Goal: Transaction & Acquisition: Purchase product/service

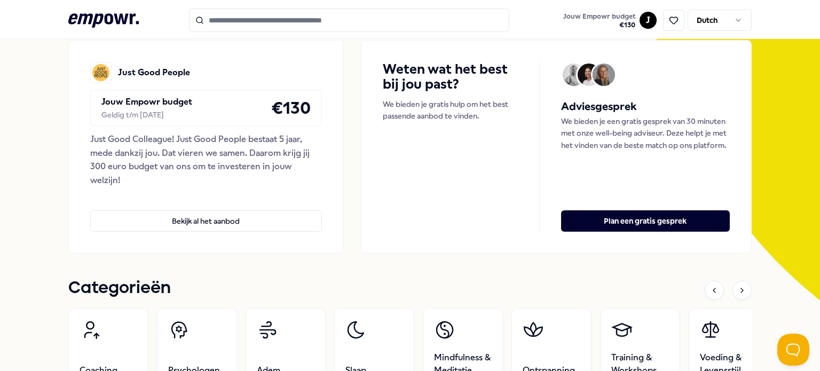
scroll to position [107, 0]
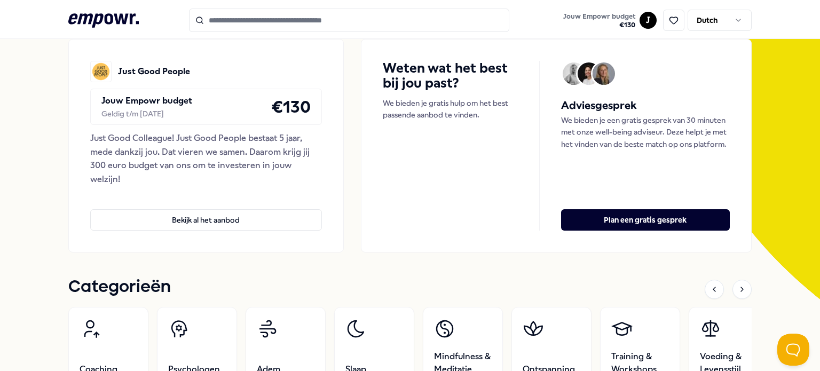
click at [126, 106] on p "Jouw Empowr budget" at bounding box center [146, 101] width 91 height 14
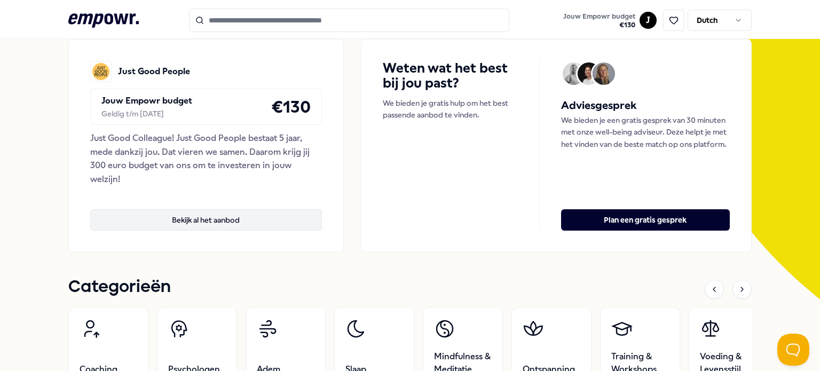
click at [201, 215] on button "Bekijk al het aanbod" at bounding box center [206, 219] width 232 height 21
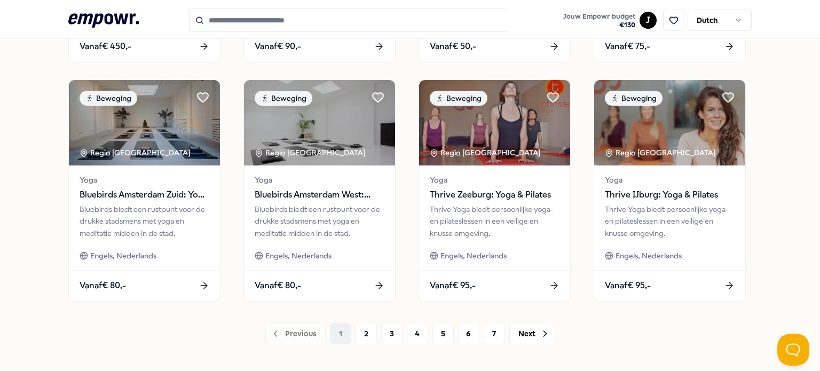
scroll to position [549, 0]
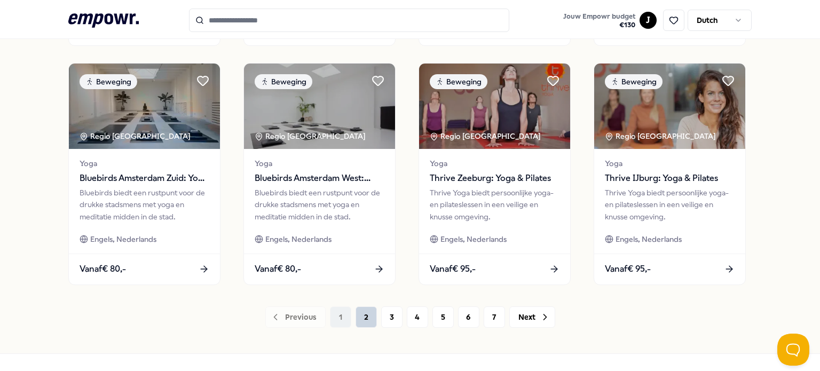
click at [361, 320] on button "2" at bounding box center [365, 316] width 21 height 21
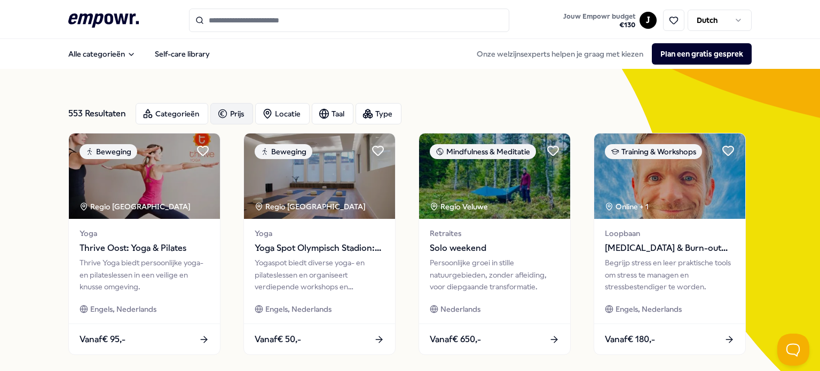
click at [231, 110] on div "Prijs" at bounding box center [231, 113] width 43 height 21
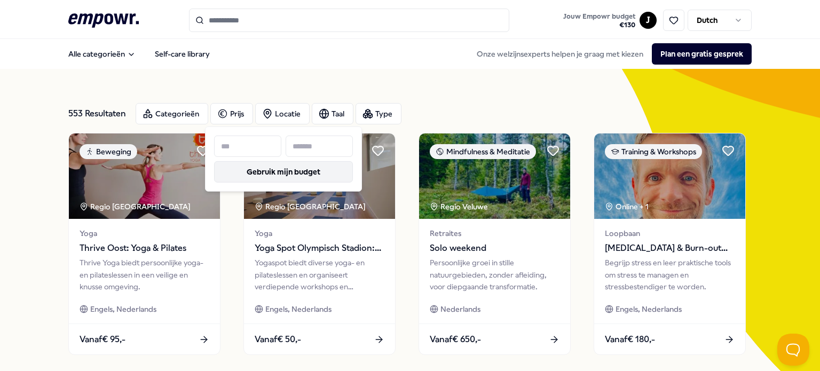
click at [284, 176] on button "Gebruik mijn budget" at bounding box center [283, 171] width 139 height 21
type input "***"
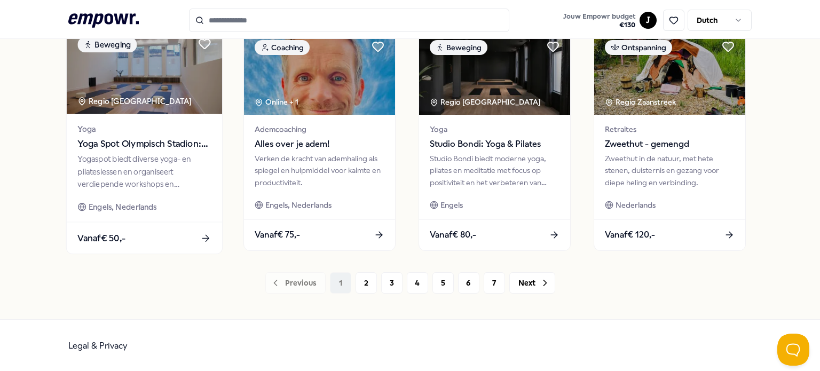
scroll to position [583, 0]
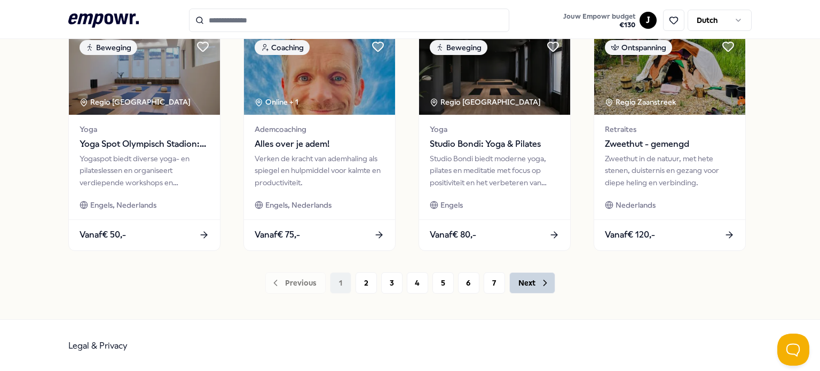
click at [530, 283] on button "Next" at bounding box center [532, 282] width 46 height 21
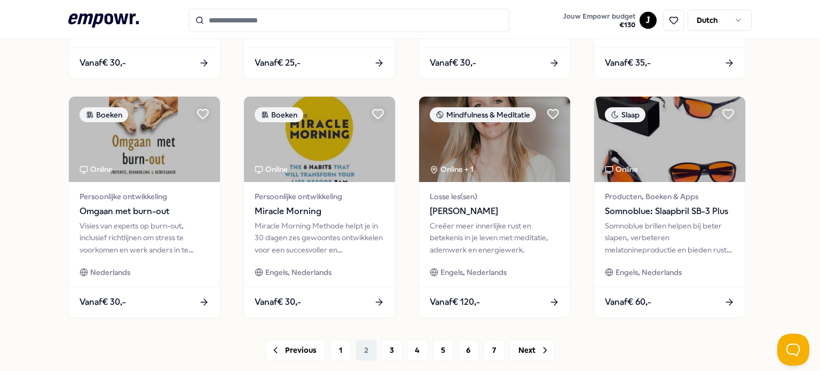
scroll to position [534, 0]
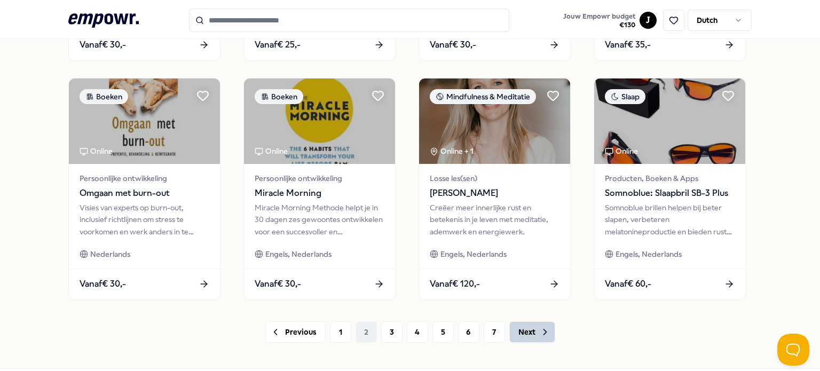
click at [540, 333] on icon at bounding box center [545, 332] width 11 height 11
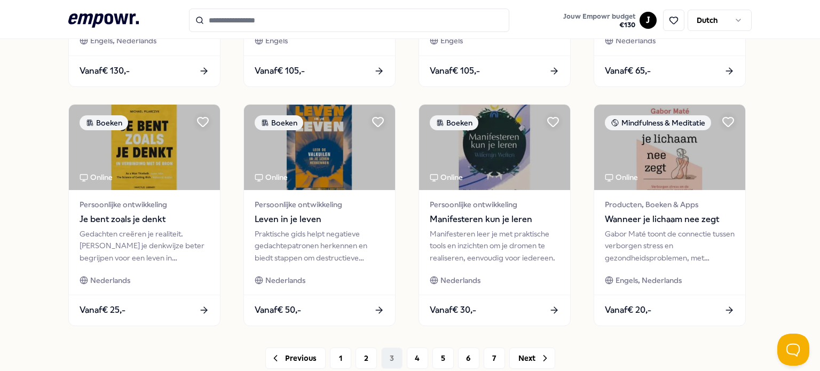
scroll to position [534, 0]
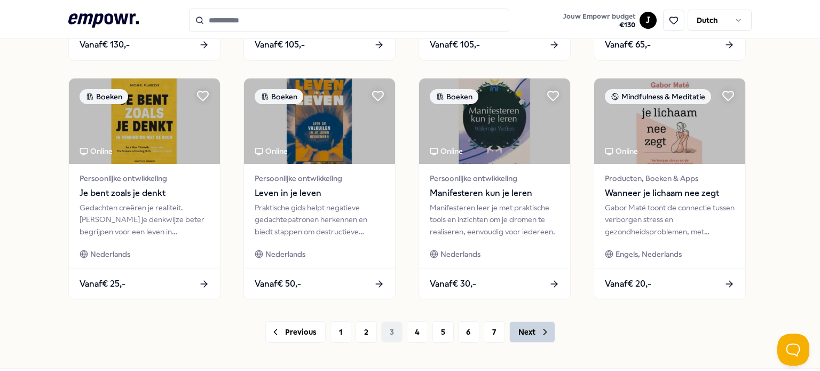
click at [540, 334] on icon at bounding box center [545, 332] width 11 height 11
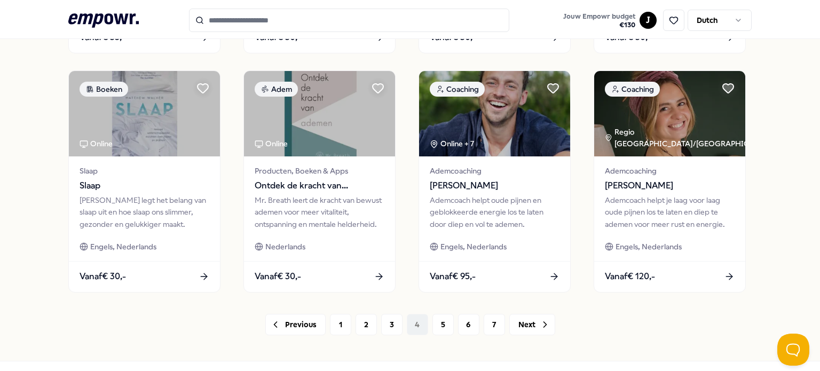
scroll to position [583, 0]
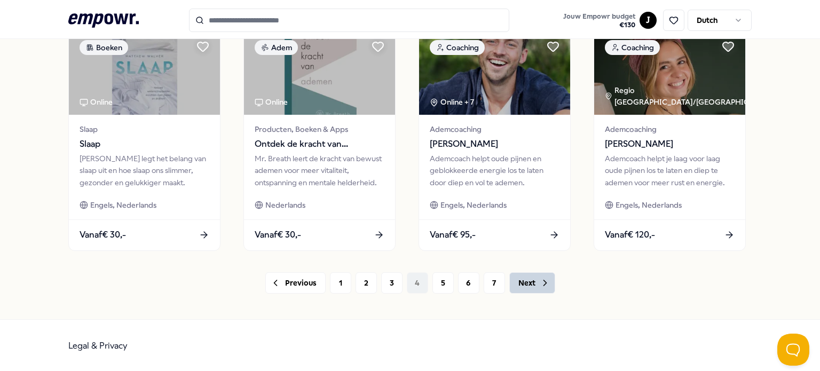
click at [540, 287] on icon at bounding box center [545, 283] width 11 height 11
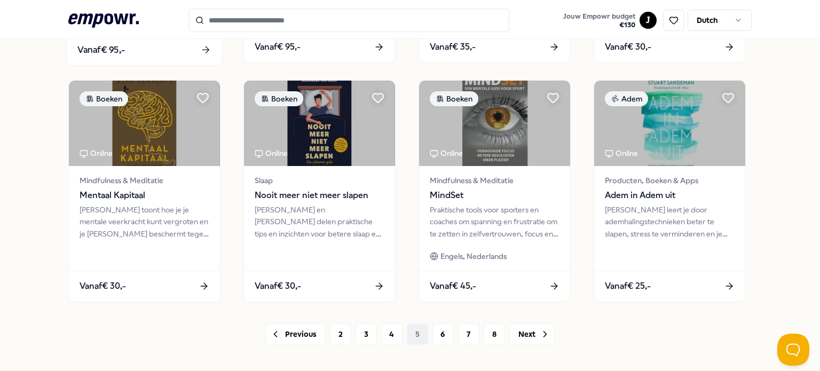
scroll to position [534, 0]
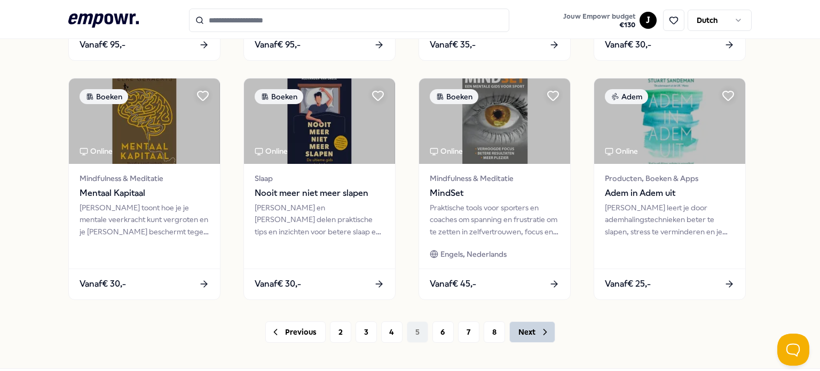
click at [542, 331] on icon at bounding box center [545, 332] width 11 height 11
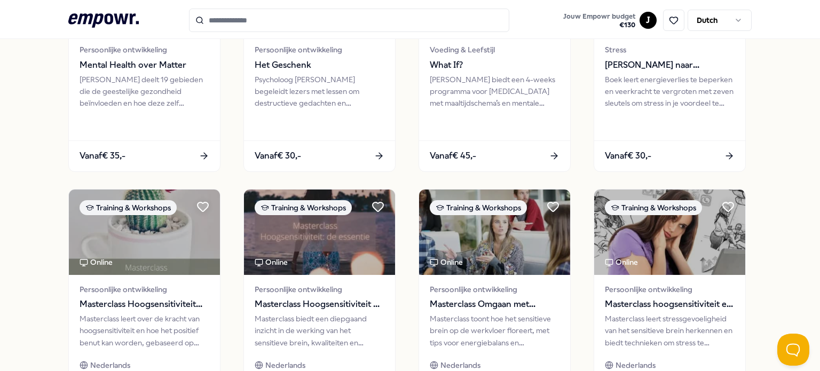
scroll to position [583, 0]
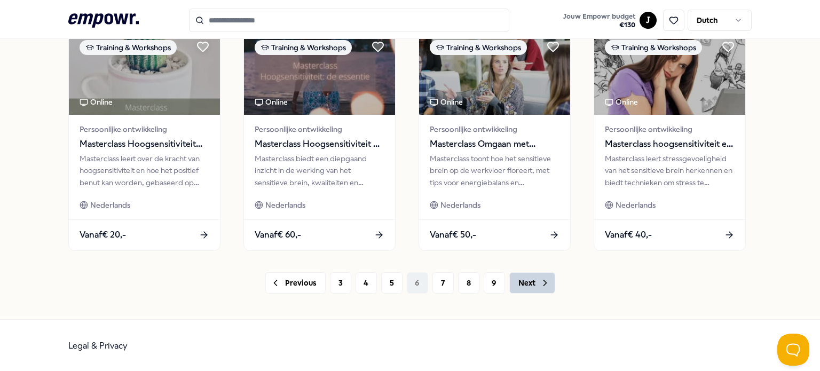
click at [532, 288] on button "Next" at bounding box center [532, 282] width 46 height 21
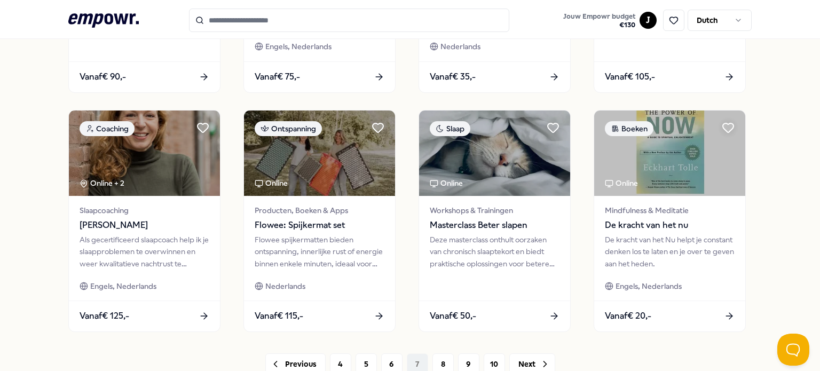
scroll to position [583, 0]
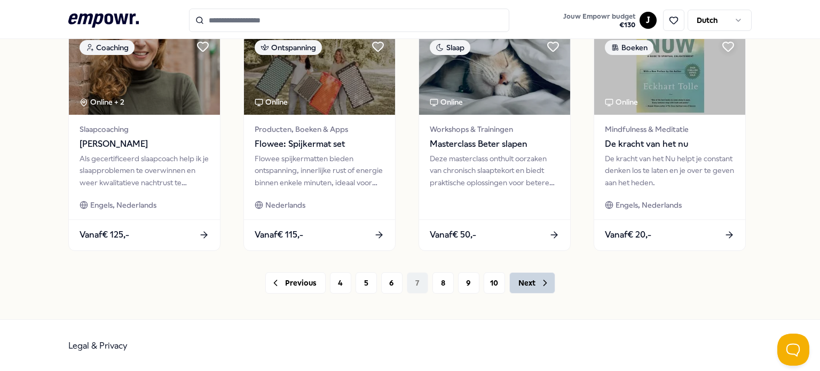
click at [522, 282] on button "Next" at bounding box center [532, 282] width 46 height 21
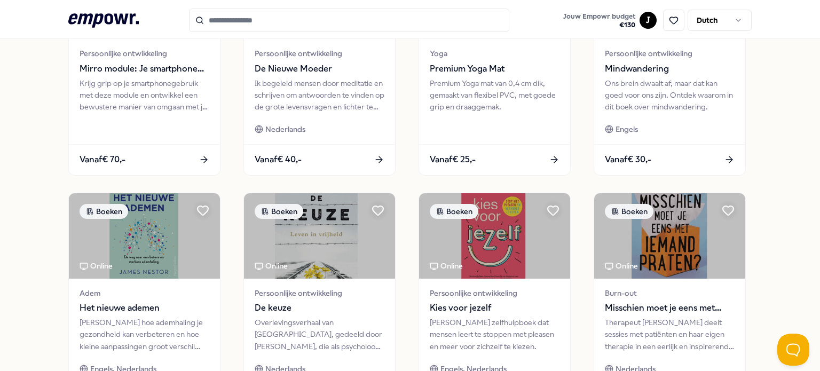
scroll to position [583, 0]
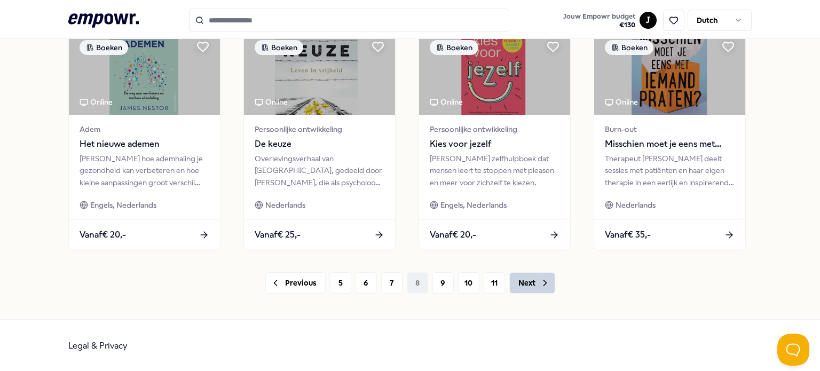
click at [545, 288] on button "Next" at bounding box center [532, 282] width 46 height 21
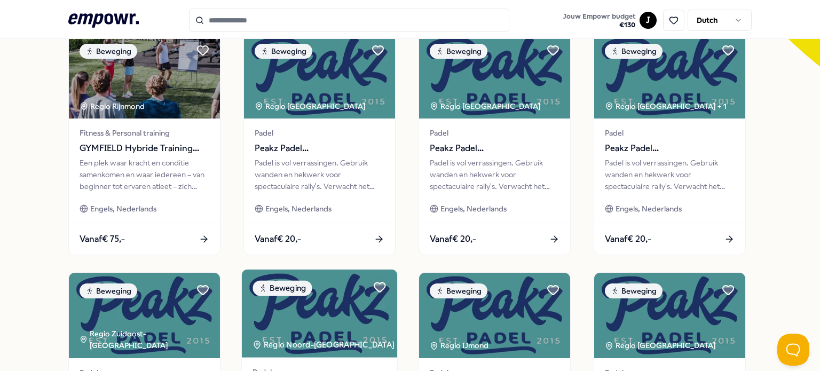
scroll to position [583, 0]
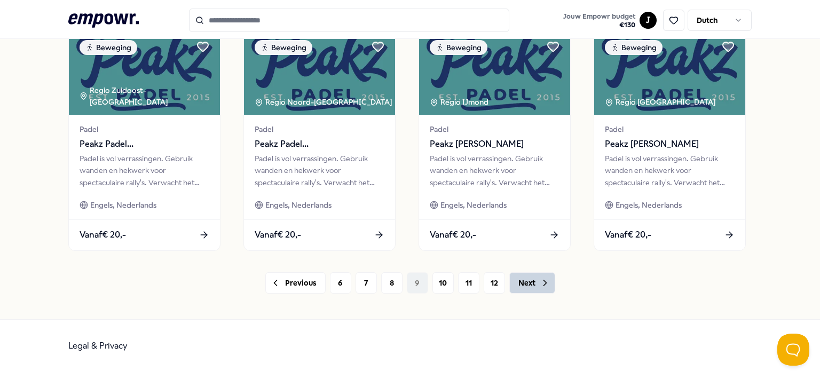
click at [542, 290] on button "Next" at bounding box center [532, 282] width 46 height 21
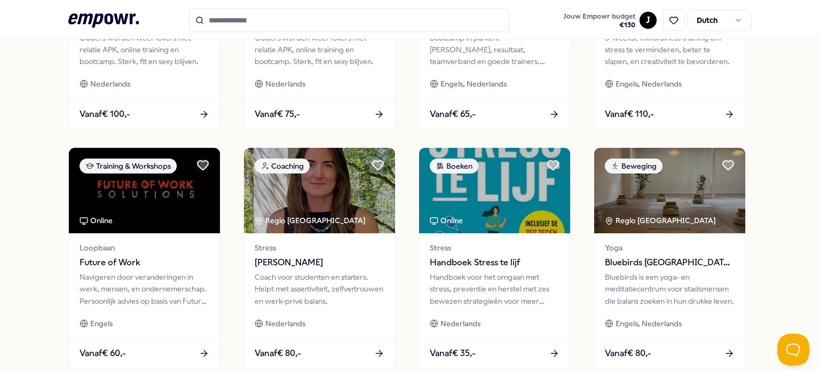
scroll to position [583, 0]
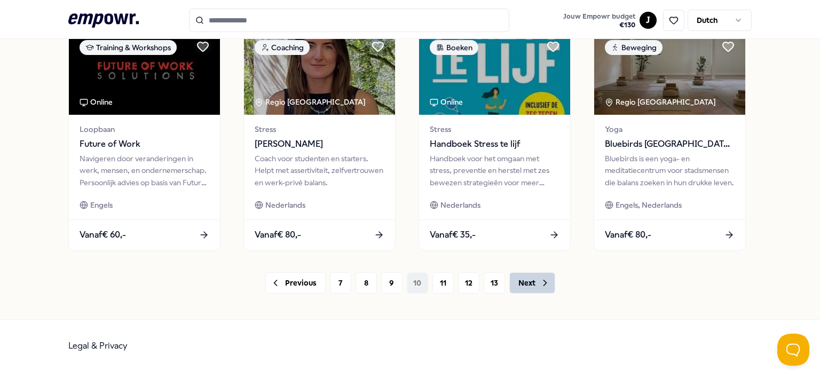
click at [527, 286] on button "Next" at bounding box center [532, 282] width 46 height 21
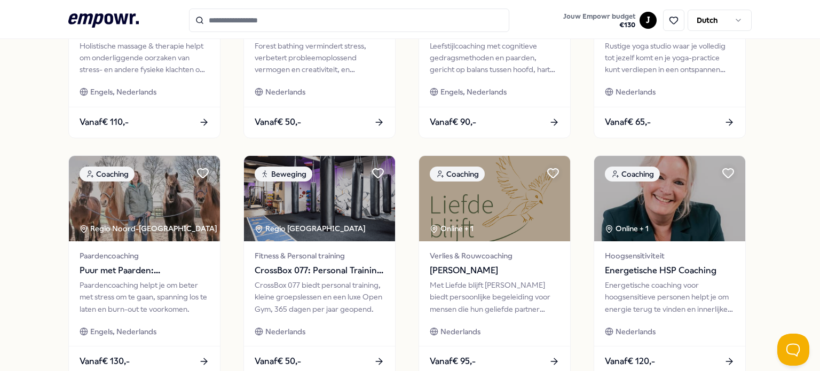
scroll to position [583, 0]
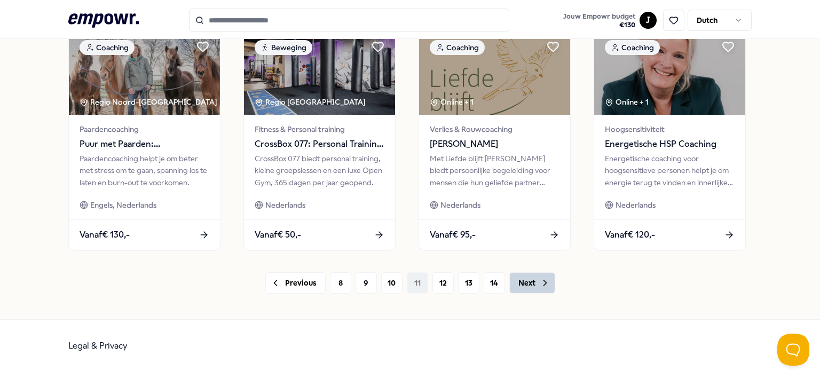
click at [532, 280] on button "Next" at bounding box center [532, 282] width 46 height 21
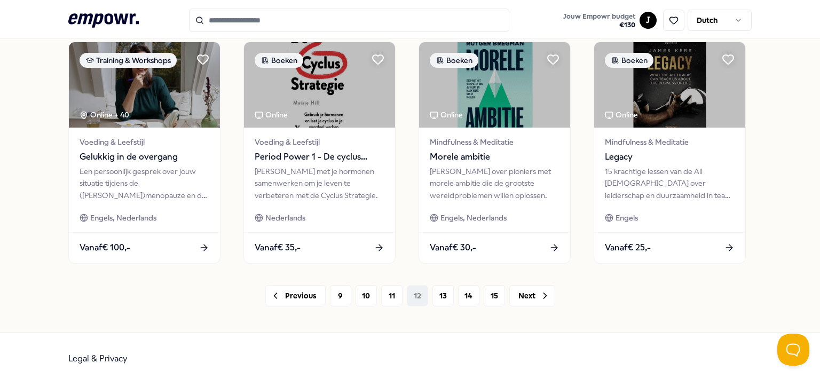
scroll to position [583, 0]
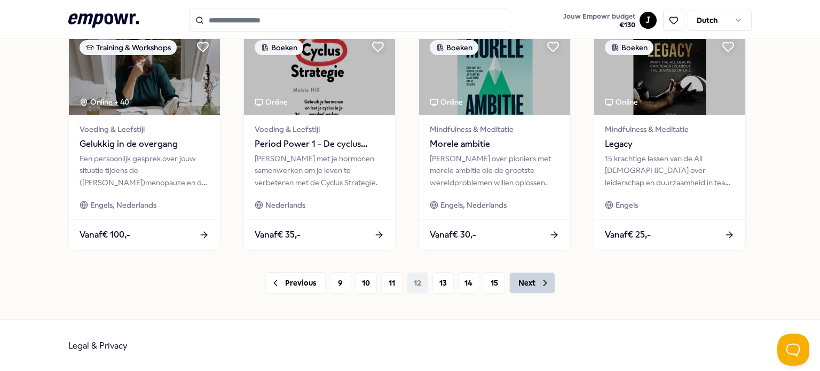
click at [540, 284] on icon at bounding box center [545, 283] width 11 height 11
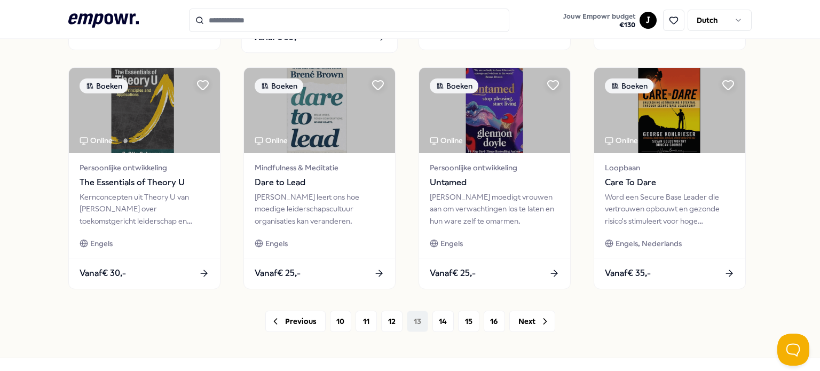
scroll to position [583, 0]
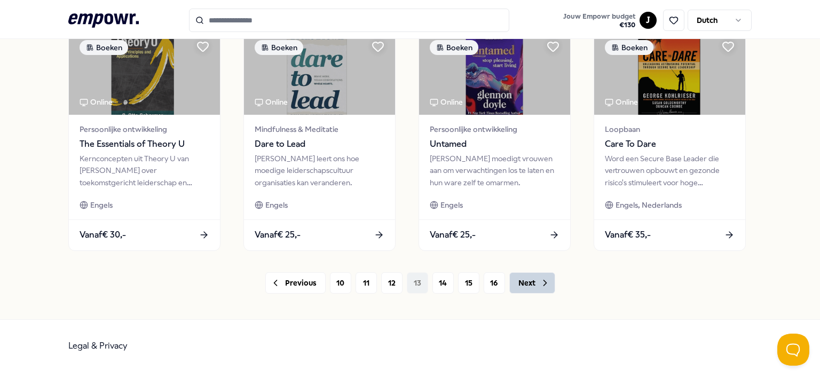
click at [521, 287] on button "Next" at bounding box center [532, 282] width 46 height 21
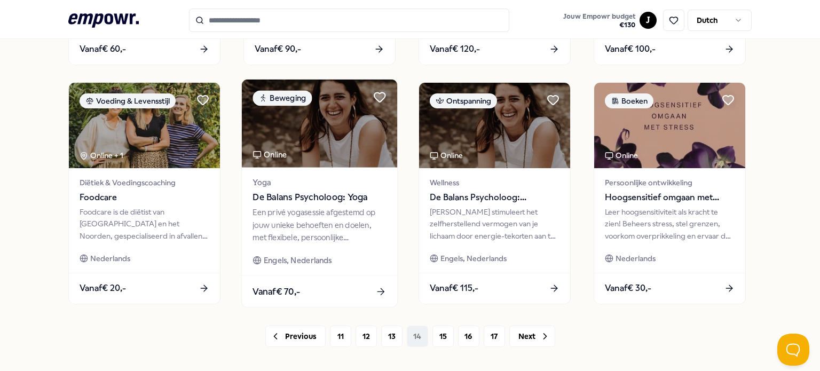
scroll to position [583, 0]
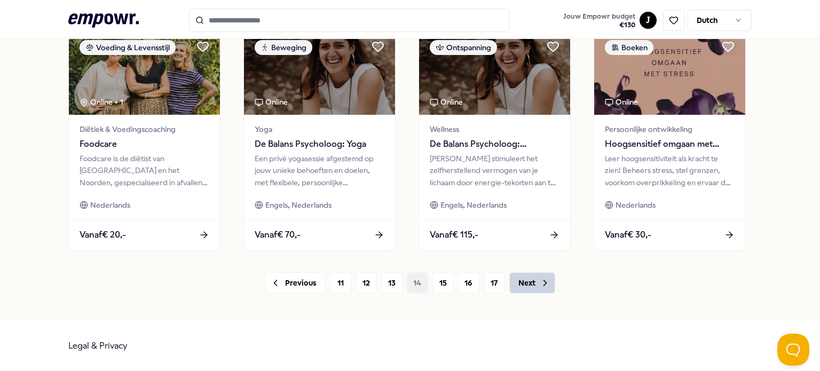
click at [540, 280] on icon at bounding box center [545, 283] width 11 height 11
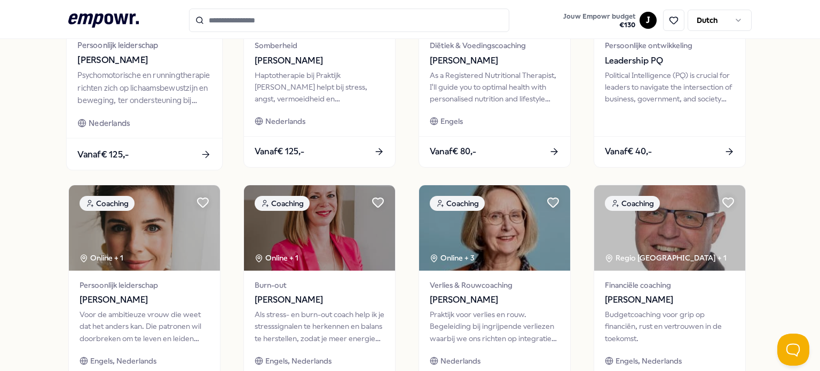
scroll to position [583, 0]
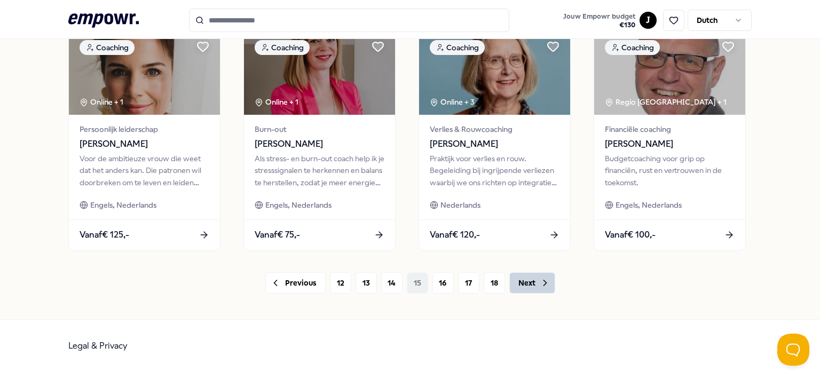
click at [530, 281] on button "Next" at bounding box center [532, 282] width 46 height 21
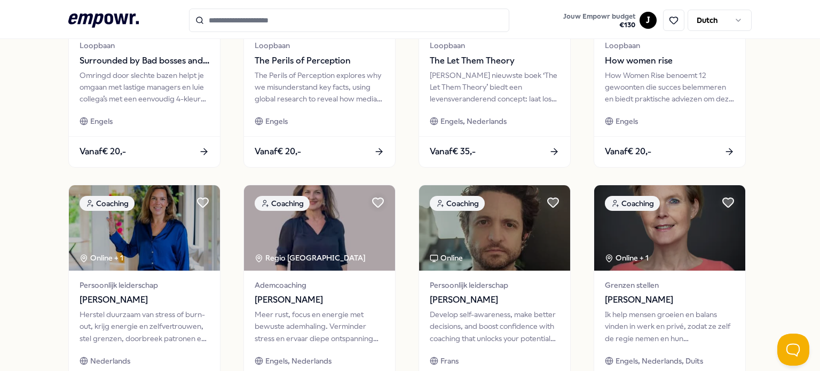
scroll to position [583, 0]
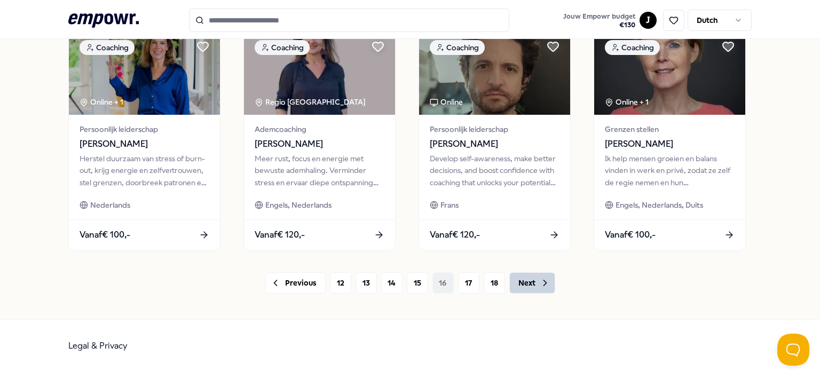
click at [533, 281] on button "Next" at bounding box center [532, 282] width 46 height 21
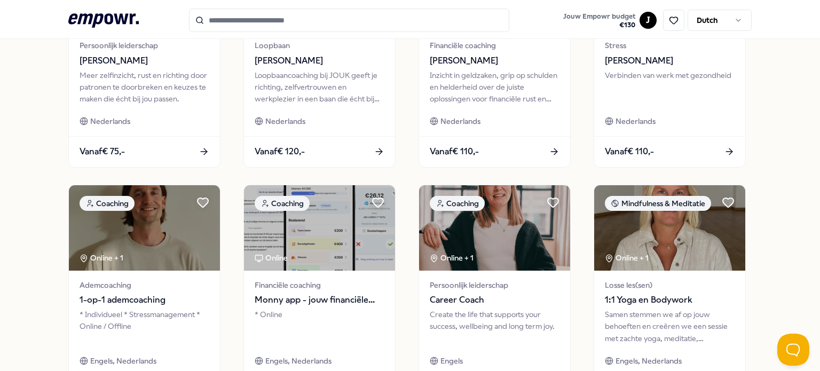
scroll to position [583, 0]
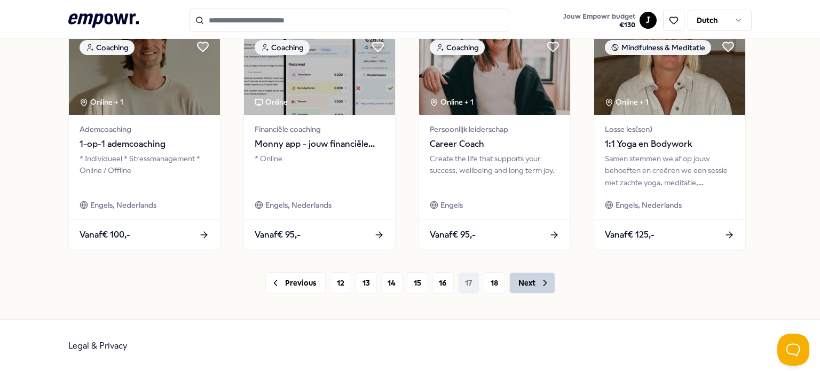
click at [529, 282] on button "Next" at bounding box center [532, 282] width 46 height 21
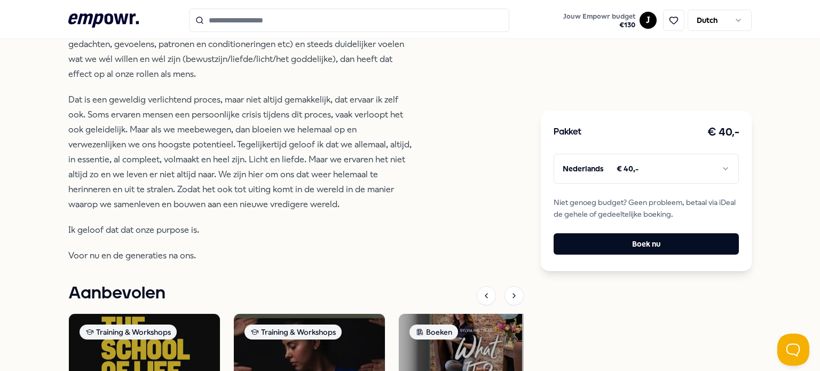
scroll to position [640, 0]
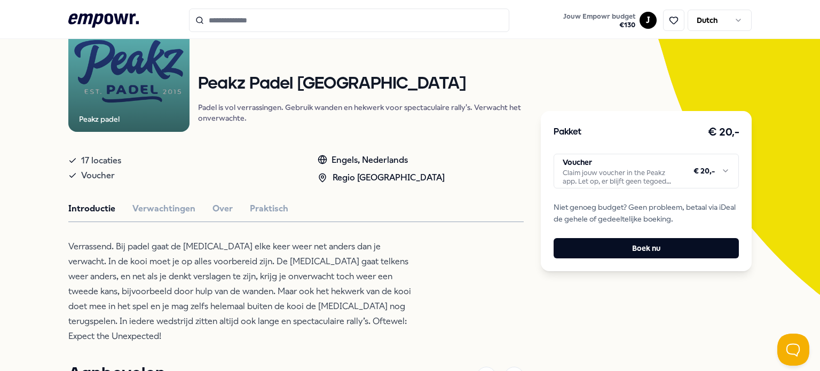
scroll to position [106, 0]
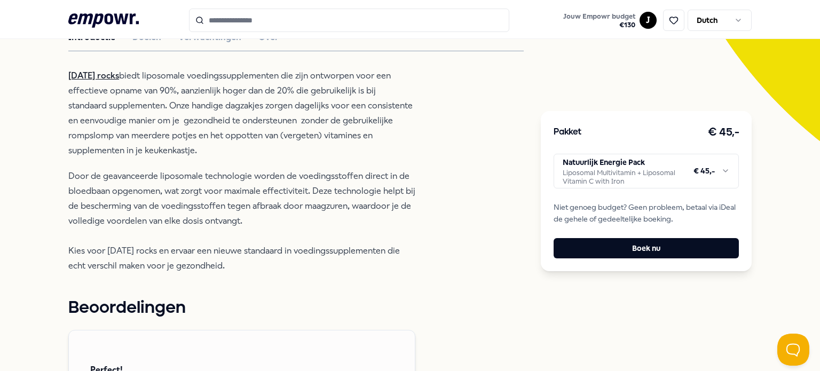
scroll to position [267, 0]
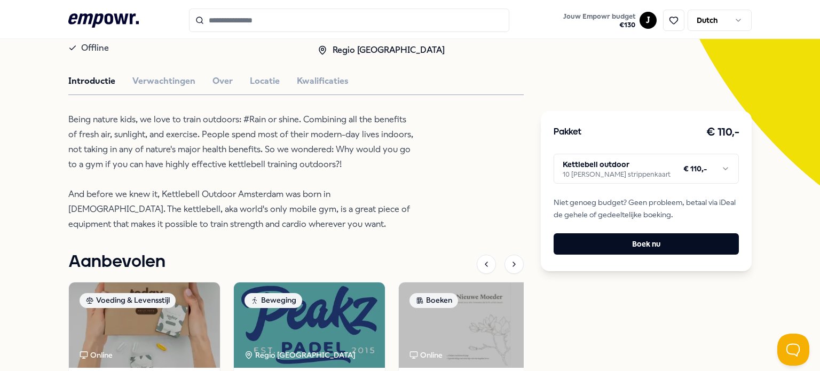
scroll to position [160, 0]
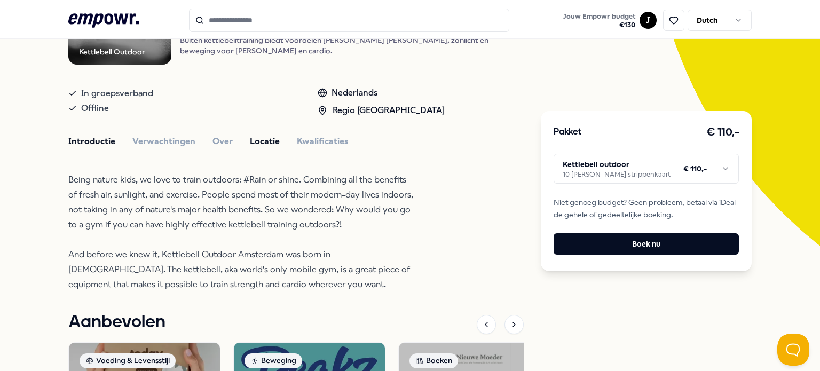
click at [250, 148] on button "Locatie" at bounding box center [265, 141] width 30 height 14
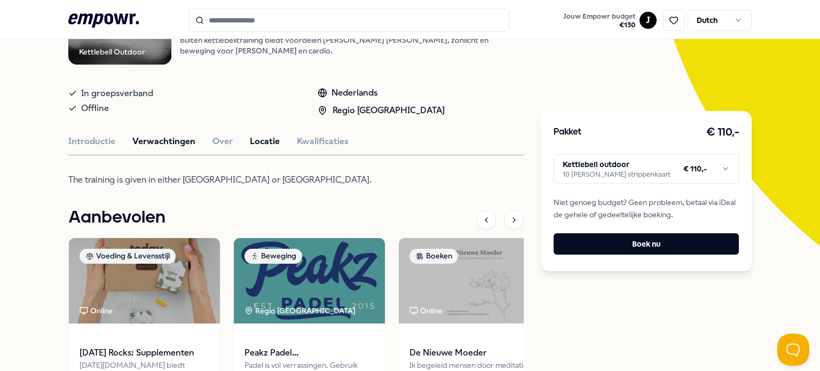
click at [179, 148] on button "Verwachtingen" at bounding box center [163, 141] width 63 height 14
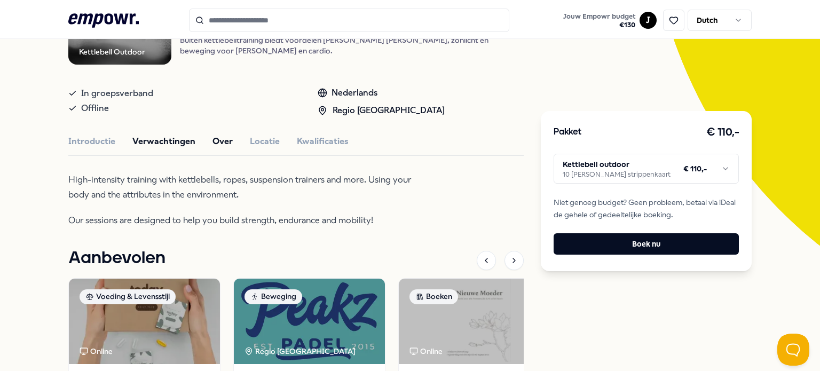
click at [218, 148] on button "Over" at bounding box center [222, 141] width 20 height 14
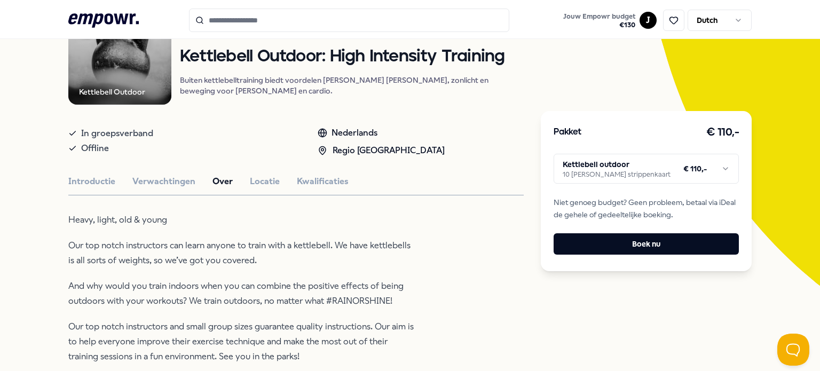
scroll to position [120, 0]
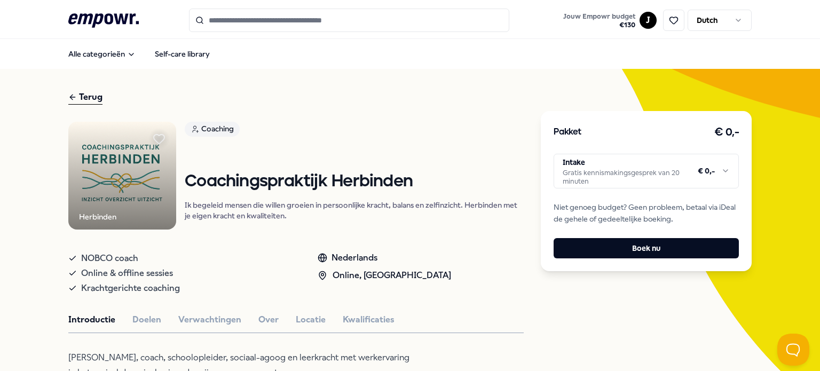
click at [137, 196] on img at bounding box center [122, 176] width 108 height 108
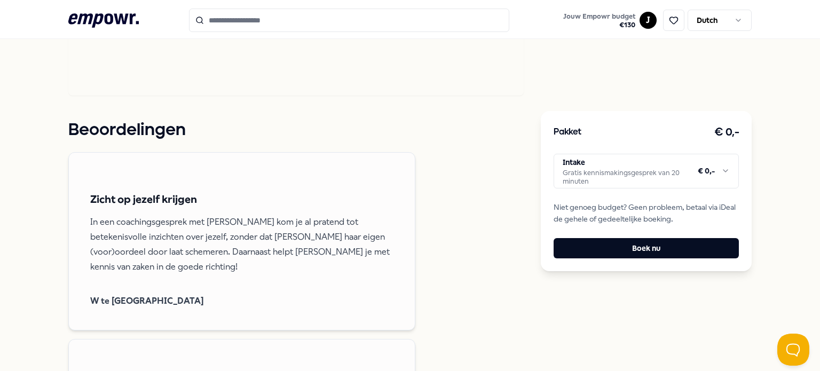
scroll to position [1014, 0]
